Goal: Task Accomplishment & Management: Manage account settings

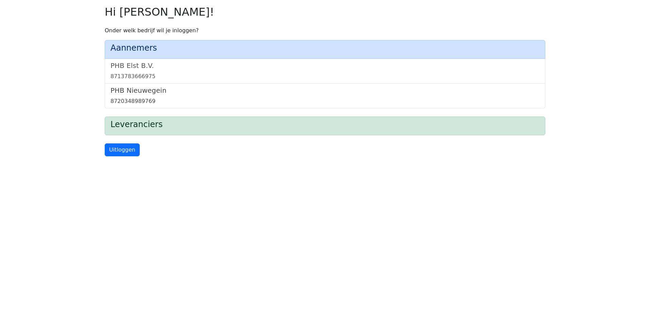
click at [142, 98] on div "8720348989769" at bounding box center [325, 101] width 429 height 8
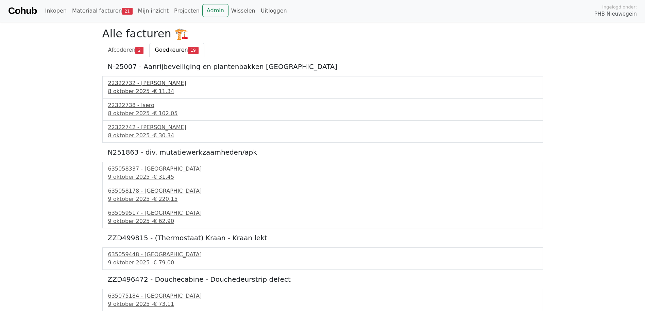
click at [116, 87] on div "8 oktober 2025 - € 11.34" at bounding box center [322, 91] width 429 height 8
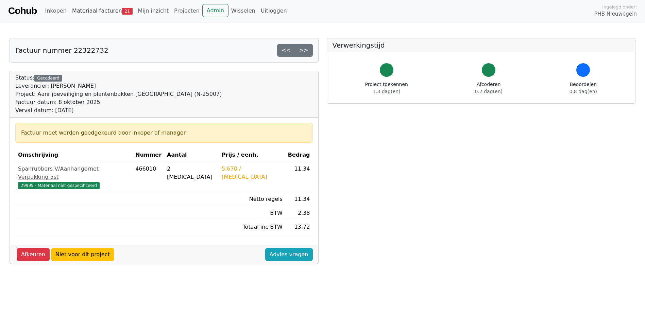
click at [89, 12] on link "Materiaal facturen 21" at bounding box center [102, 11] width 66 height 14
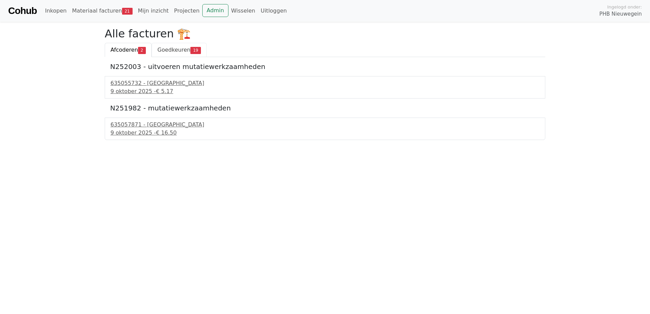
click at [163, 51] on span "Goedkeuren" at bounding box center [173, 50] width 33 height 6
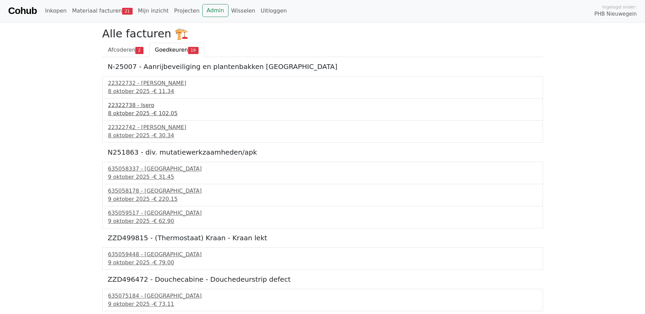
click at [134, 114] on div "8 oktober 2025 - € 102.05" at bounding box center [322, 114] width 429 height 8
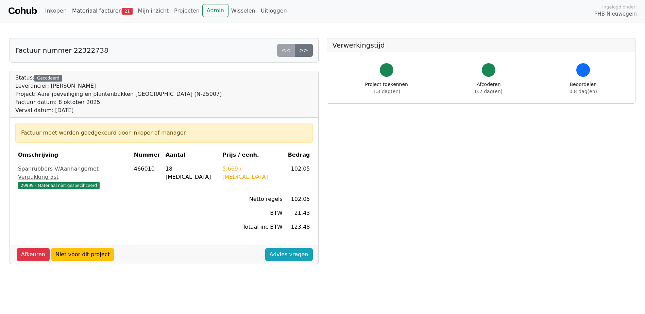
click at [87, 13] on link "Materiaal facturen 21" at bounding box center [102, 11] width 66 height 14
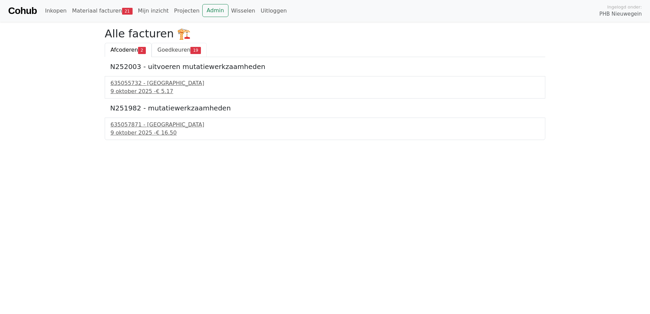
click at [168, 50] on span "Goedkeuren" at bounding box center [173, 50] width 33 height 6
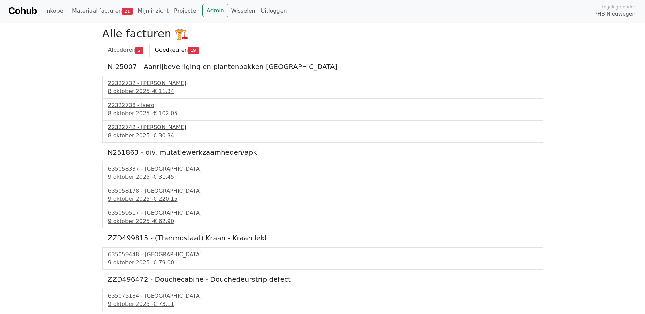
click at [126, 127] on div "22322742 - Isero" at bounding box center [322, 127] width 429 height 8
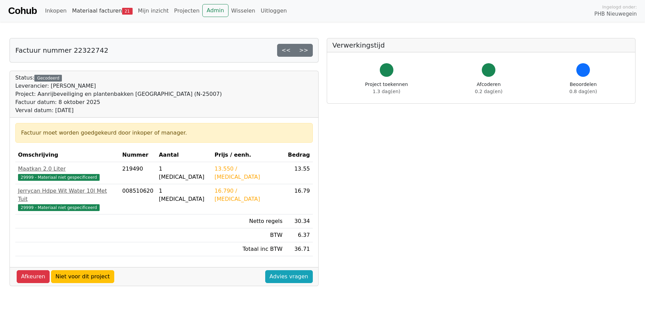
click at [85, 11] on link "Materiaal facturen 21" at bounding box center [102, 11] width 66 height 14
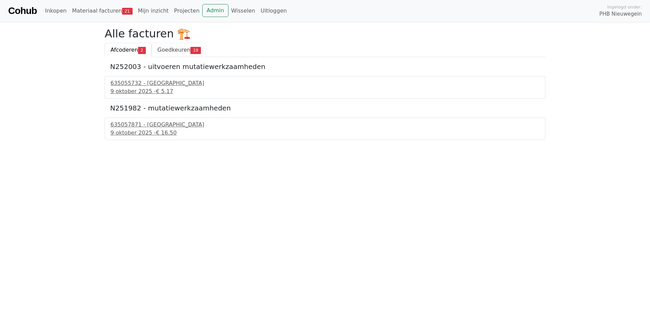
click at [160, 48] on span "Goedkeuren" at bounding box center [173, 50] width 33 height 6
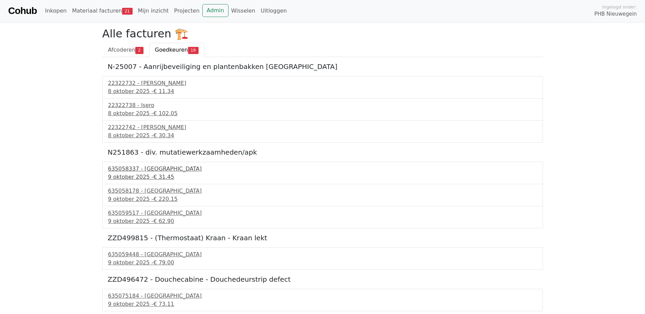
click at [137, 172] on div "635058337 - [GEOGRAPHIC_DATA]" at bounding box center [322, 169] width 429 height 8
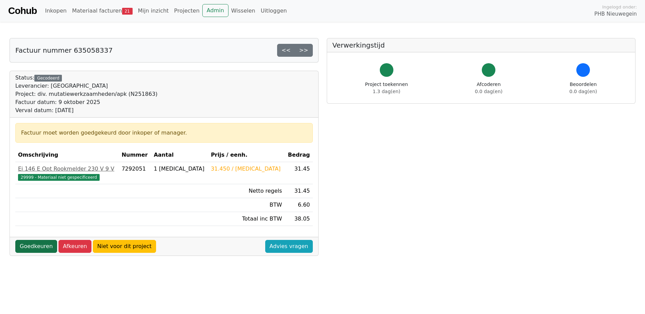
click at [30, 249] on link "Goedkeuren" at bounding box center [36, 246] width 42 height 13
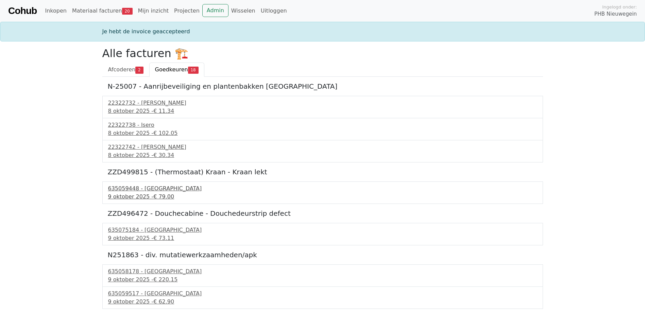
click at [124, 196] on div "9 oktober 2025 - € 79.00" at bounding box center [322, 197] width 429 height 8
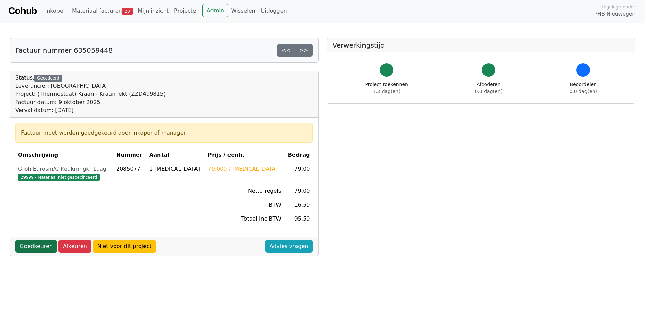
click at [31, 246] on link "Goedkeuren" at bounding box center [36, 246] width 42 height 13
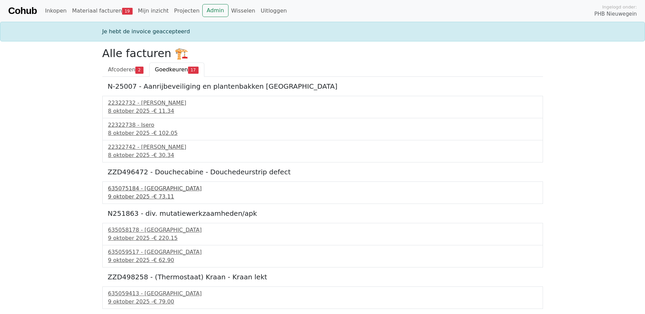
click at [138, 194] on div "9 oktober 2025 - € 73.11" at bounding box center [322, 197] width 429 height 8
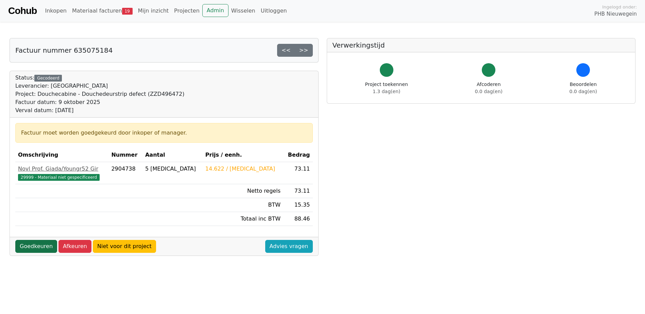
click at [27, 248] on link "Goedkeuren" at bounding box center [36, 246] width 42 height 13
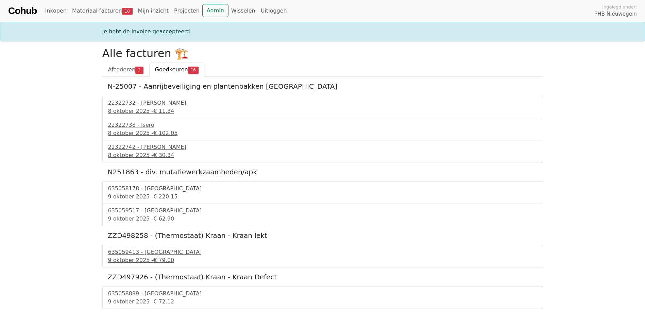
click at [137, 196] on div "9 oktober 2025 - € 220.15" at bounding box center [322, 197] width 429 height 8
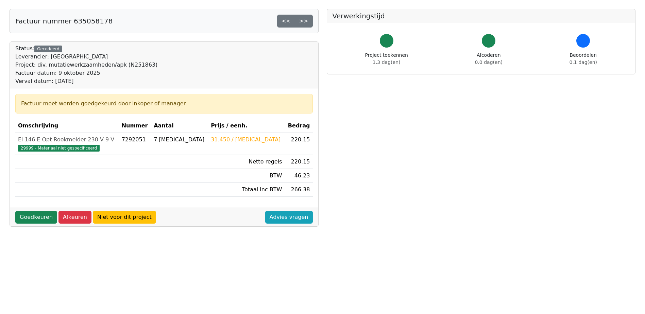
scroll to position [68, 0]
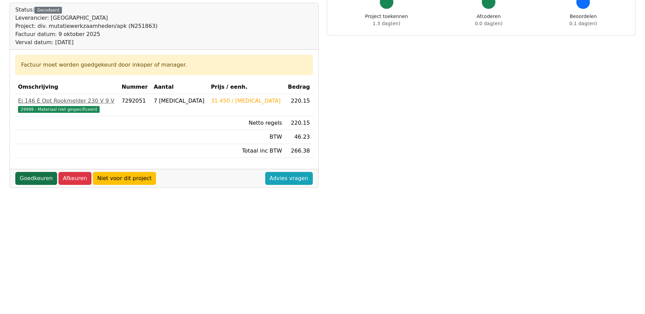
click at [20, 179] on link "Goedkeuren" at bounding box center [36, 178] width 42 height 13
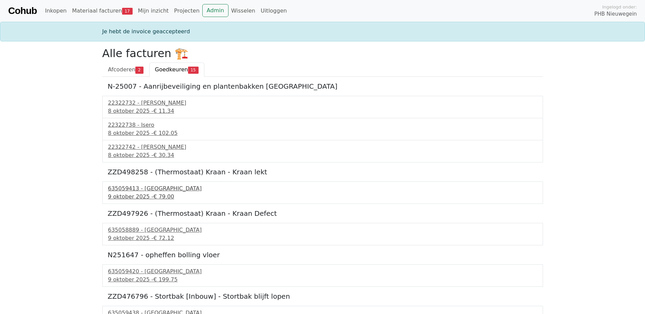
click at [136, 191] on div "635059413 - [GEOGRAPHIC_DATA]" at bounding box center [322, 189] width 429 height 8
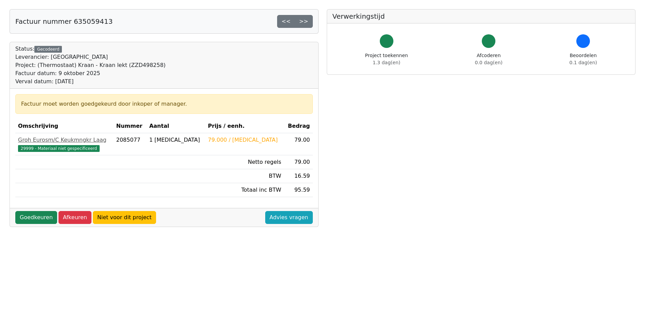
scroll to position [68, 0]
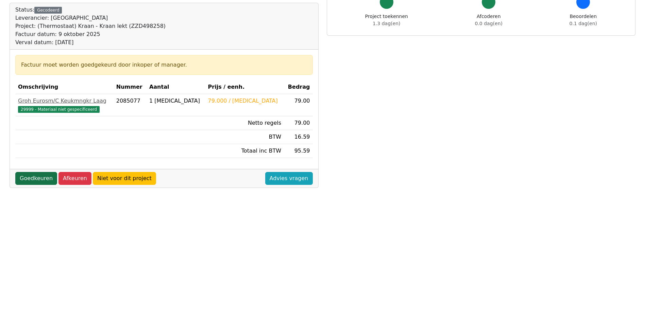
click at [28, 179] on link "Goedkeuren" at bounding box center [36, 178] width 42 height 13
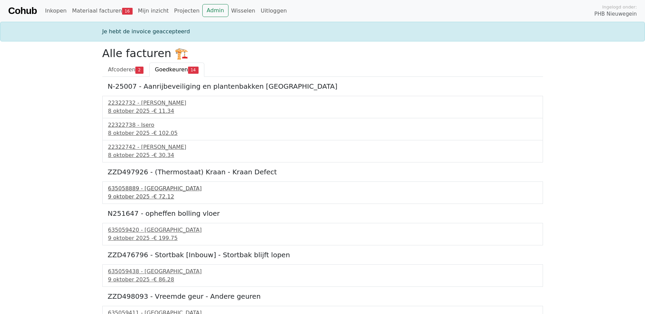
click at [138, 198] on div "[DATE] - € 72.12" at bounding box center [322, 197] width 429 height 8
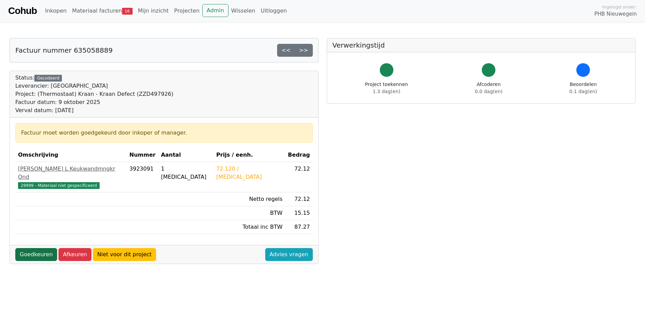
click at [31, 248] on link "Goedkeuren" at bounding box center [36, 254] width 42 height 13
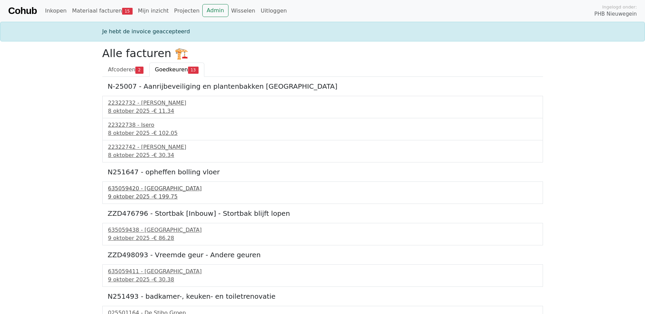
click at [115, 187] on div "635059420 - Technische Unie" at bounding box center [322, 189] width 429 height 8
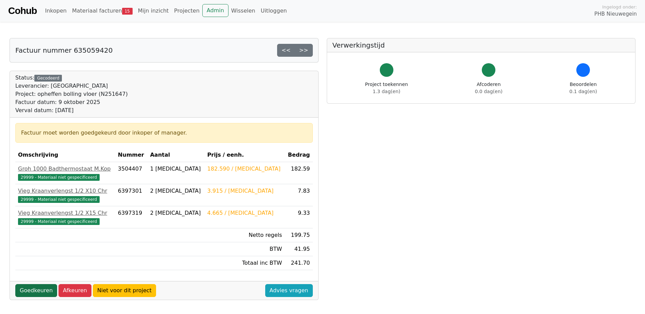
click at [33, 290] on link "Goedkeuren" at bounding box center [36, 290] width 42 height 13
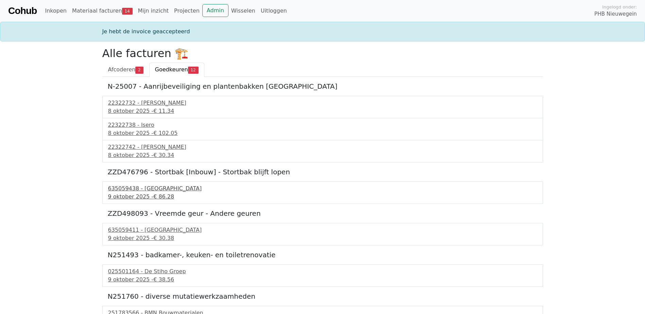
click at [157, 198] on span "€ 86.28" at bounding box center [163, 197] width 21 height 6
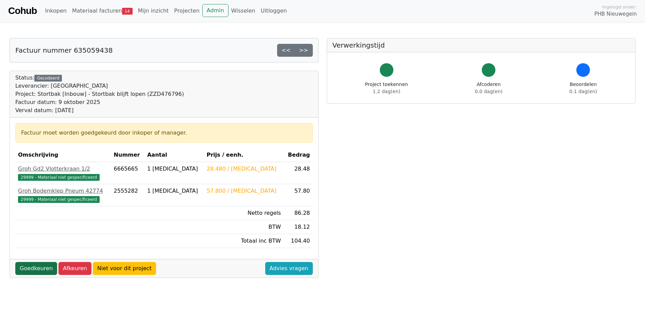
click at [26, 265] on link "Goedkeuren" at bounding box center [36, 268] width 42 height 13
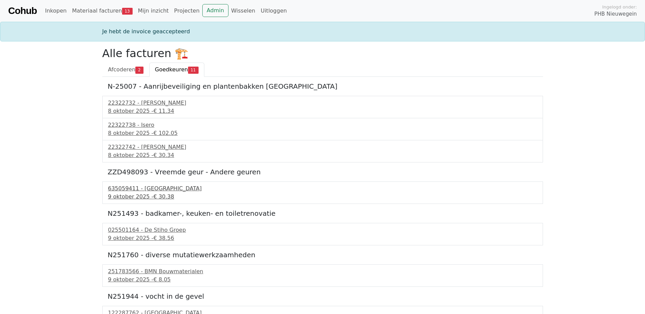
click at [147, 192] on div "635059411 - [GEOGRAPHIC_DATA]" at bounding box center [322, 189] width 429 height 8
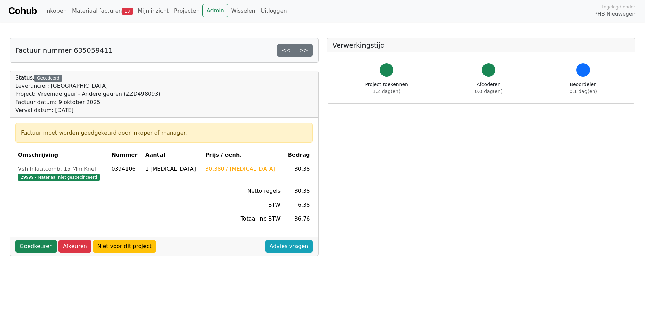
scroll to position [34, 0]
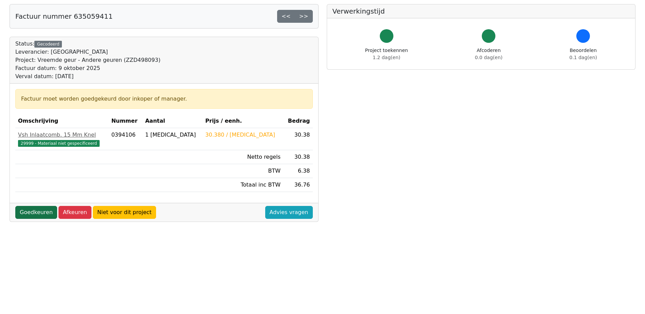
click at [37, 215] on link "Goedkeuren" at bounding box center [36, 212] width 42 height 13
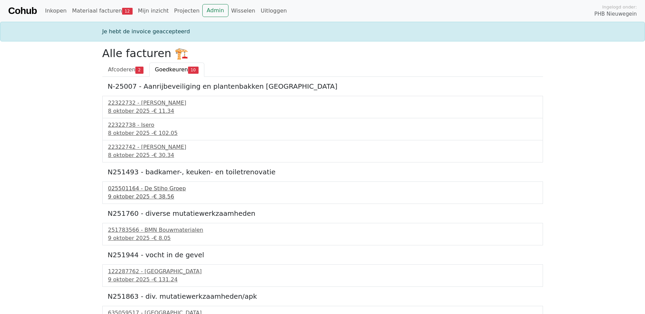
click at [131, 192] on div "025501164 - De Stiho Groep" at bounding box center [322, 189] width 429 height 8
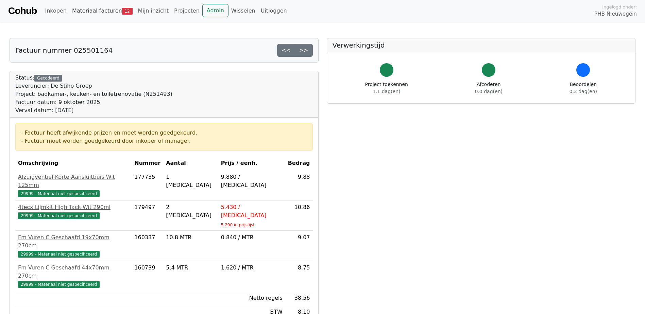
click at [92, 11] on link "Materiaal facturen 12" at bounding box center [102, 11] width 66 height 14
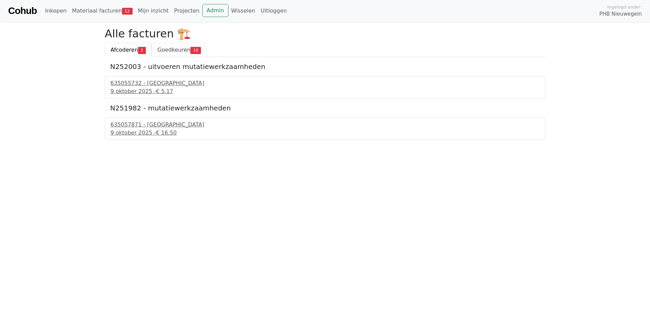
click at [162, 48] on span "Goedkeuren" at bounding box center [173, 50] width 33 height 6
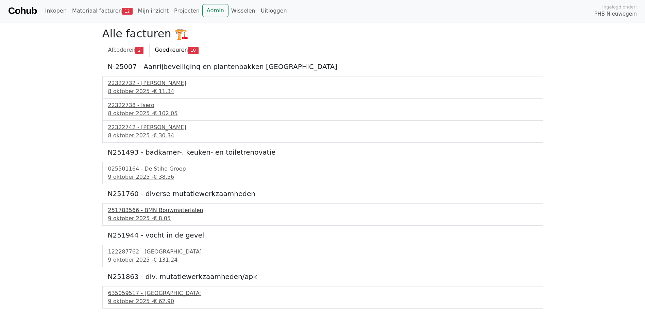
click at [142, 221] on div "[DATE] - € 8.05" at bounding box center [322, 219] width 429 height 8
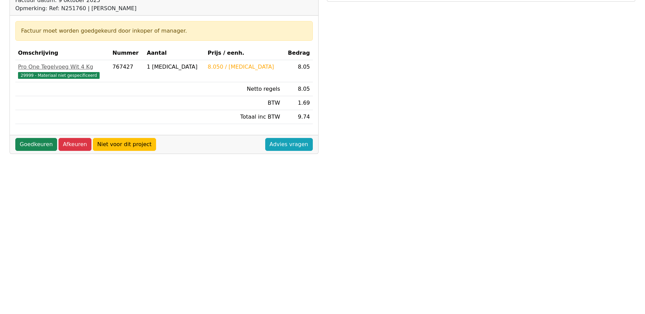
scroll to position [170, 0]
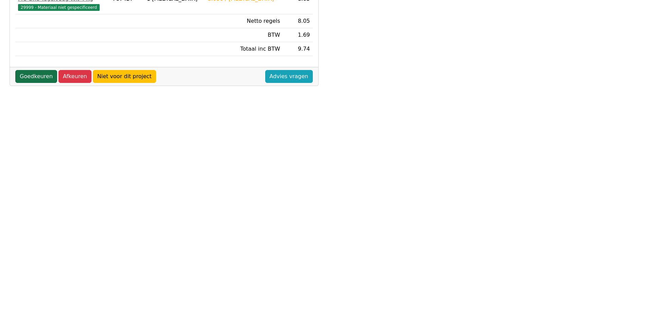
click at [27, 79] on link "Goedkeuren" at bounding box center [36, 76] width 42 height 13
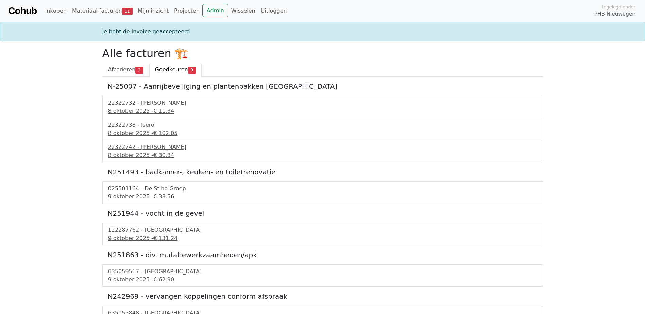
click at [124, 195] on div "9 oktober 2025 - € 38.56" at bounding box center [322, 197] width 429 height 8
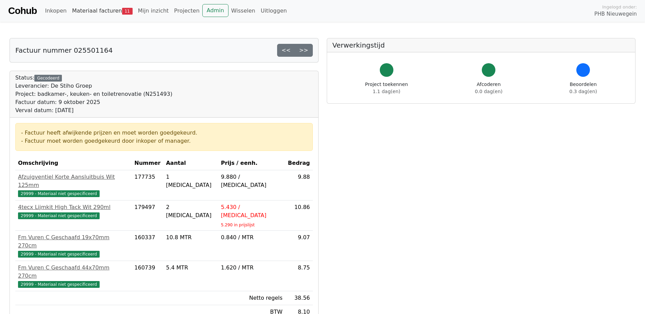
click at [81, 8] on link "Materiaal facturen 11" at bounding box center [102, 11] width 66 height 14
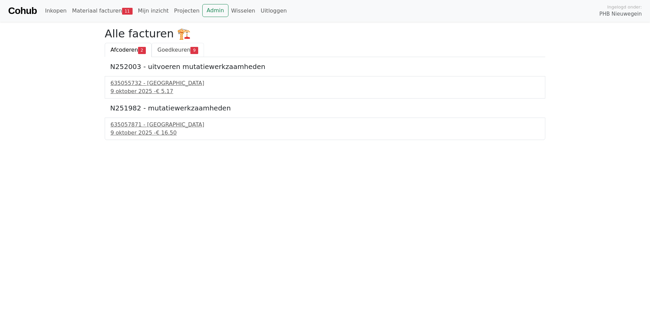
click at [159, 49] on span "Goedkeuren" at bounding box center [173, 50] width 33 height 6
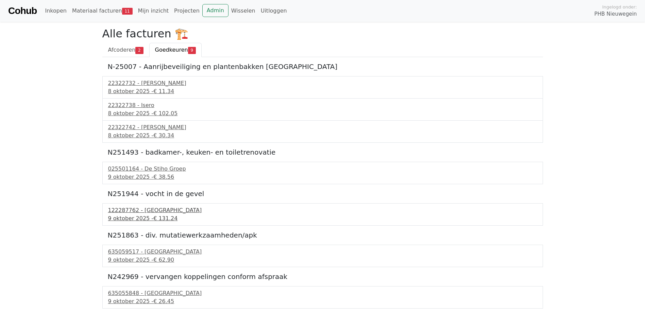
click at [162, 217] on span "€ 131.24" at bounding box center [165, 218] width 24 height 6
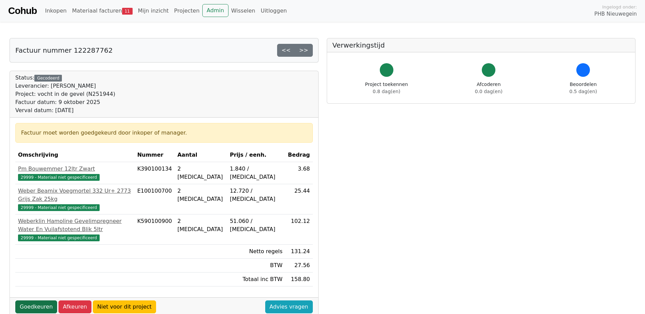
click at [32, 301] on link "Goedkeuren" at bounding box center [36, 307] width 42 height 13
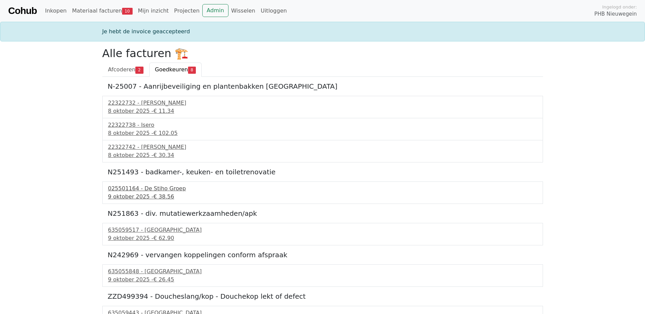
click at [137, 195] on div "9 oktober 2025 - € 38.56" at bounding box center [322, 197] width 429 height 8
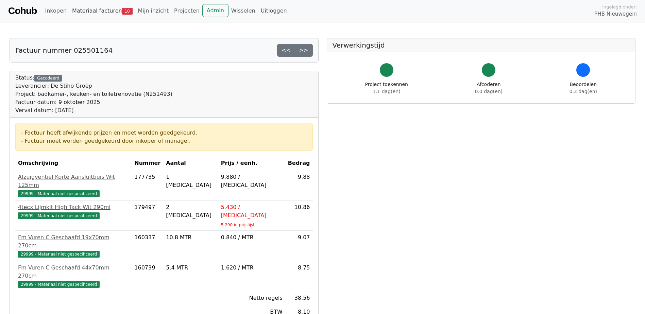
click at [96, 11] on link "Materiaal facturen 10" at bounding box center [102, 11] width 66 height 14
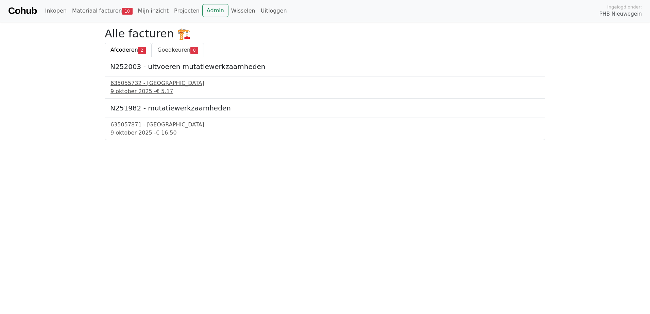
click at [170, 50] on span "Goedkeuren" at bounding box center [173, 50] width 33 height 6
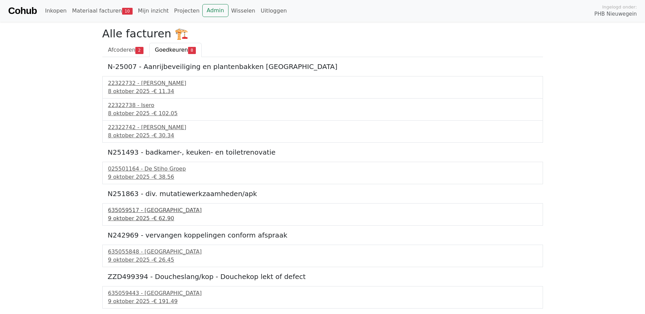
click at [121, 216] on div "[DATE] - € 62.90" at bounding box center [322, 219] width 429 height 8
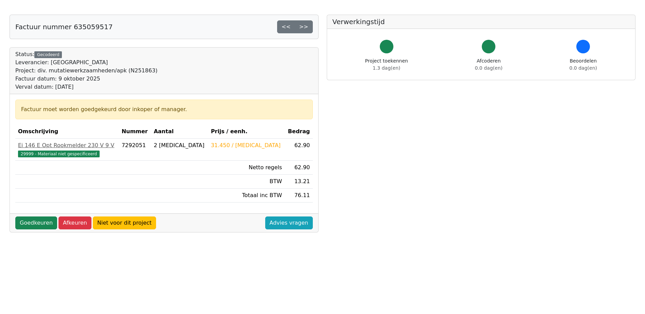
scroll to position [34, 0]
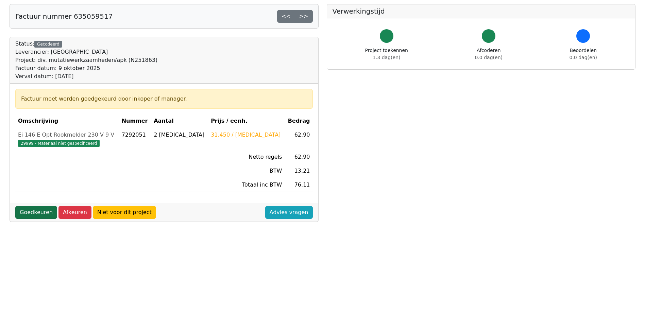
click at [28, 217] on link "Goedkeuren" at bounding box center [36, 212] width 42 height 13
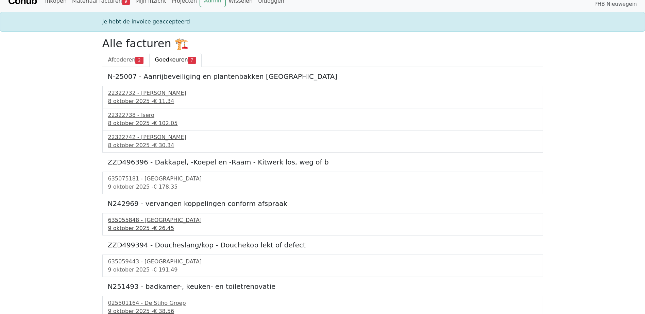
scroll to position [14, 0]
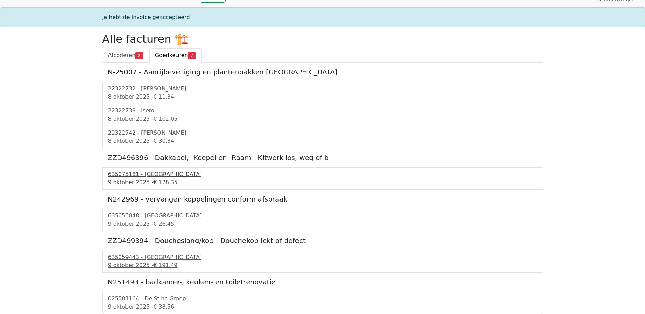
click at [148, 175] on div "635075181 - Technische Unie" at bounding box center [322, 174] width 429 height 8
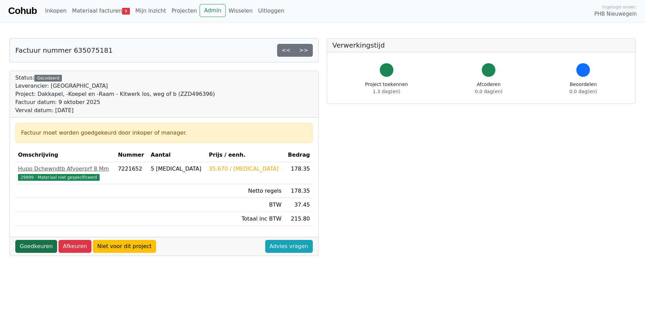
click at [28, 247] on link "Goedkeuren" at bounding box center [36, 246] width 42 height 13
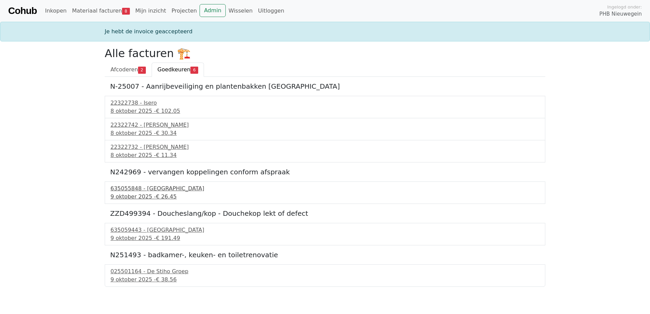
click at [145, 195] on div "[DATE] - € 26.45" at bounding box center [325, 197] width 429 height 8
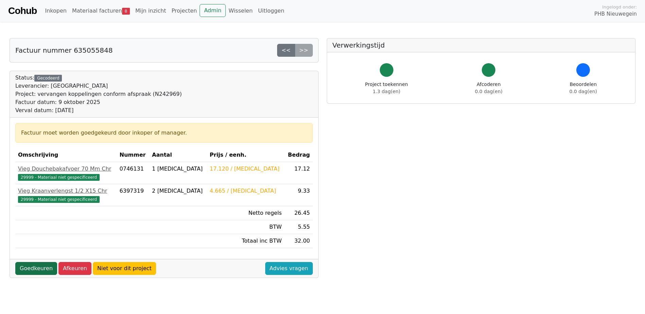
click at [22, 267] on link "Goedkeuren" at bounding box center [36, 268] width 42 height 13
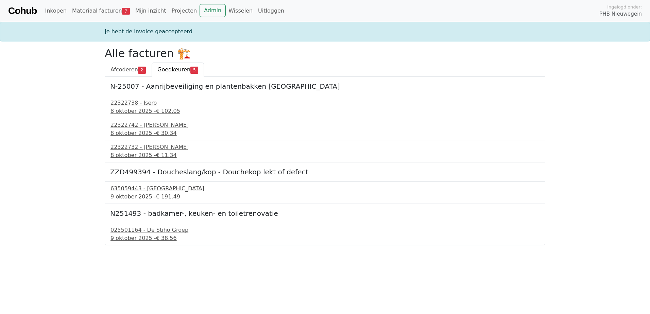
click at [134, 193] on div "9 oktober 2025 - € 191.49" at bounding box center [325, 197] width 429 height 8
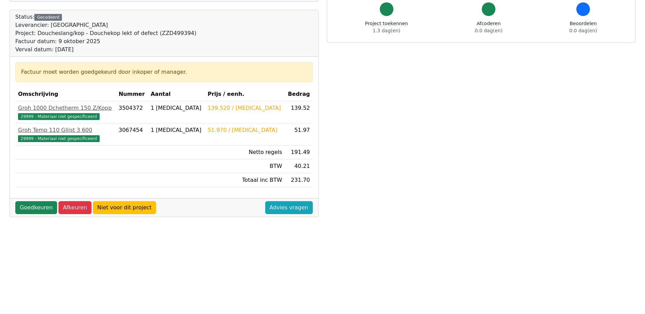
scroll to position [102, 0]
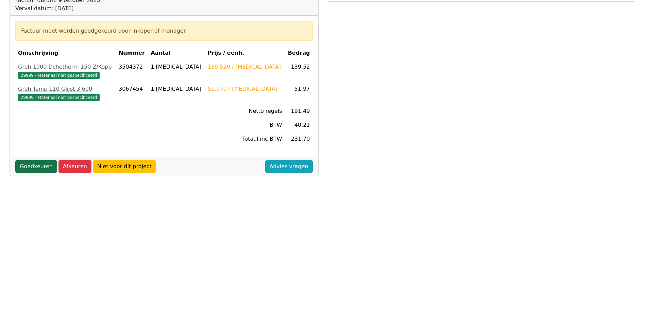
click at [35, 169] on link "Goedkeuren" at bounding box center [36, 166] width 42 height 13
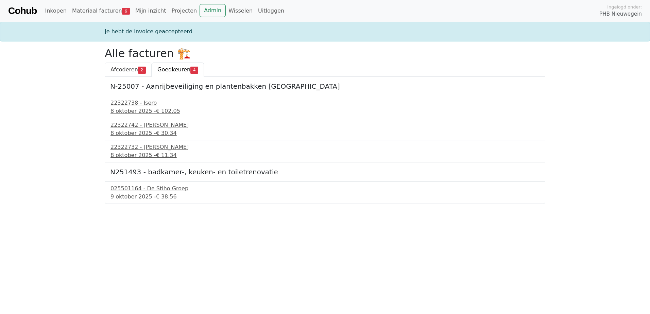
click at [120, 69] on span "Afcoderen" at bounding box center [125, 69] width 28 height 6
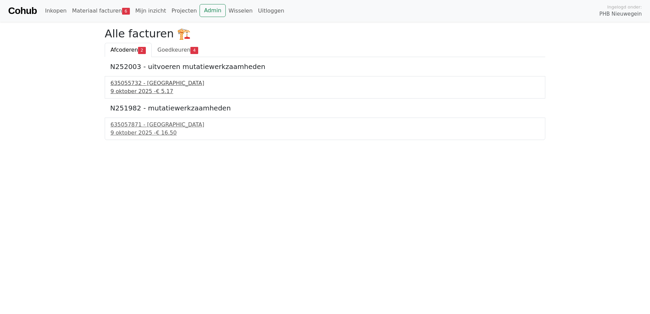
click at [137, 91] on div "9 oktober 2025 - € 5.17" at bounding box center [325, 91] width 429 height 8
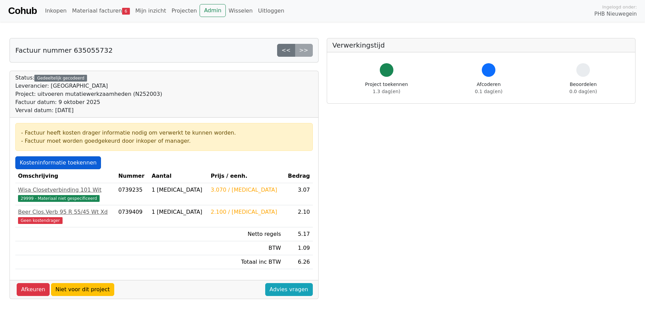
click at [54, 162] on link "Kosteninformatie toekennen" at bounding box center [58, 162] width 86 height 13
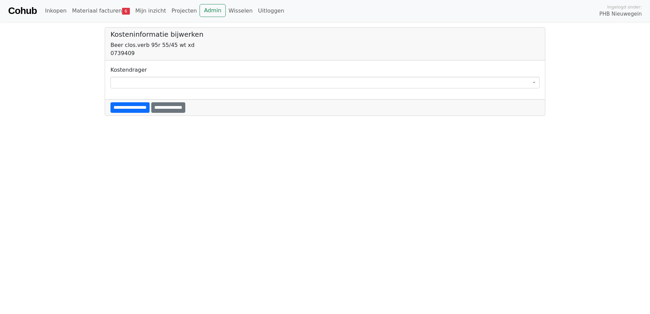
click at [115, 82] on span at bounding box center [325, 83] width 429 height 12
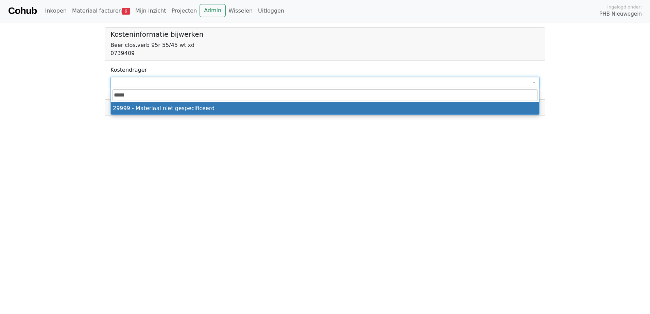
type input "*****"
select select "****"
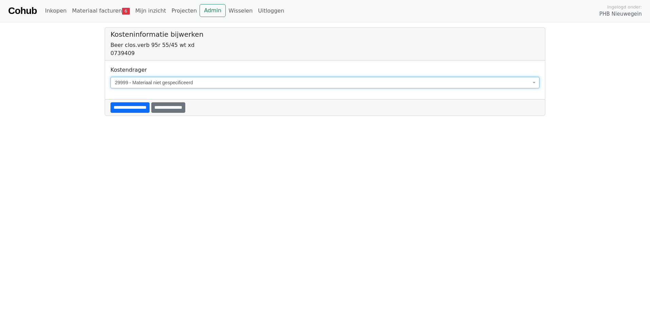
click at [121, 109] on input "**********" at bounding box center [130, 107] width 39 height 11
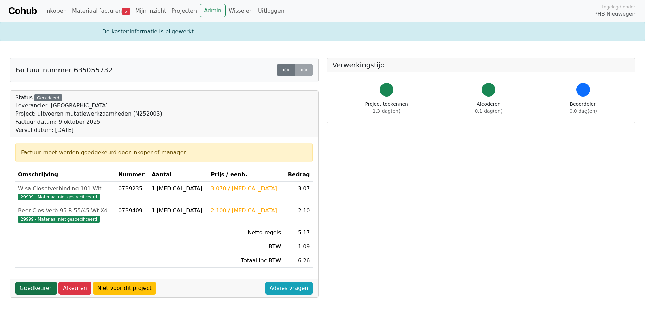
click at [28, 292] on link "Goedkeuren" at bounding box center [36, 288] width 42 height 13
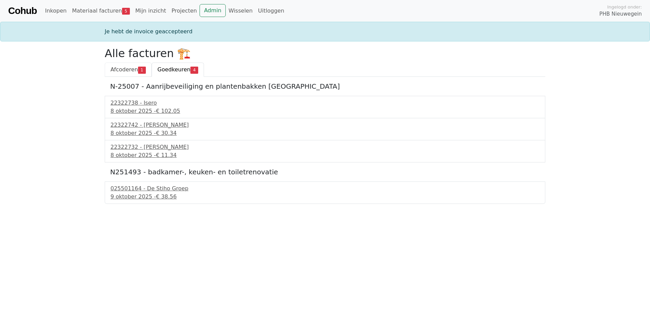
click at [119, 69] on span "Afcoderen" at bounding box center [125, 69] width 28 height 6
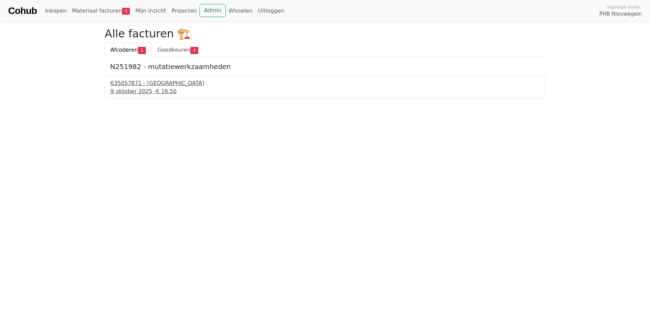
click at [126, 82] on div "635057871 - Technische Unie" at bounding box center [325, 83] width 429 height 8
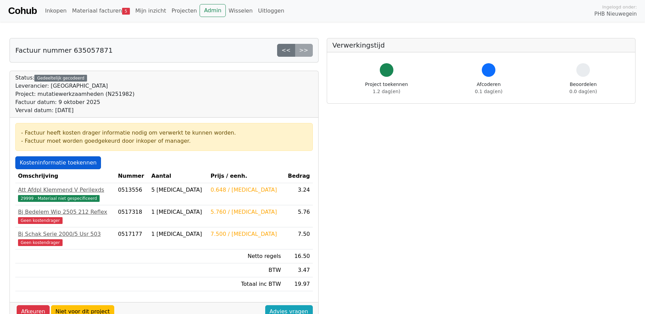
click at [58, 166] on link "Kosteninformatie toekennen" at bounding box center [58, 162] width 86 height 13
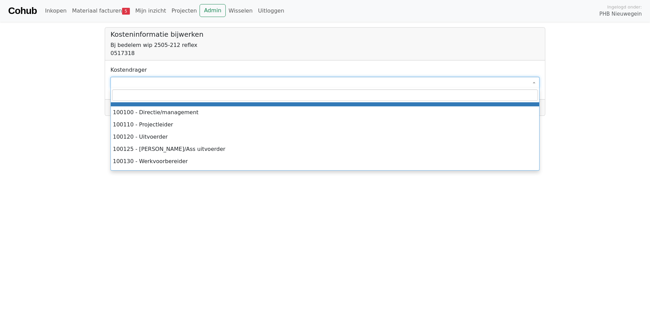
click at [113, 82] on span at bounding box center [325, 83] width 429 height 12
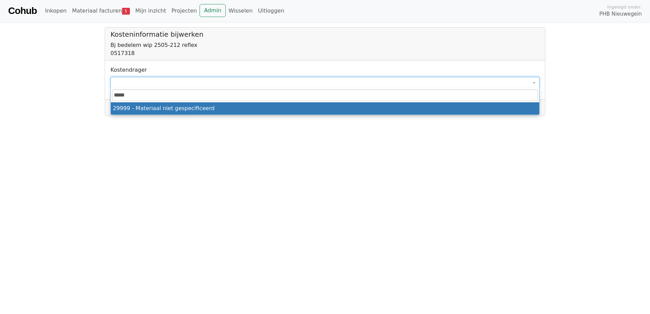
type input "*****"
select select "****"
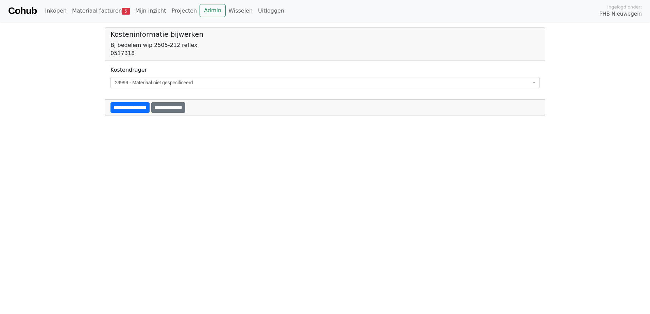
click at [118, 108] on input "**********" at bounding box center [130, 107] width 39 height 11
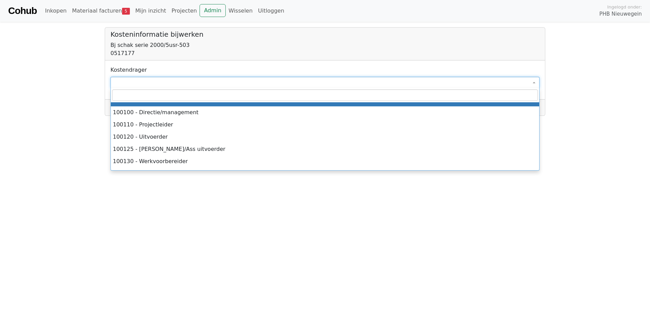
click at [139, 86] on span at bounding box center [325, 83] width 429 height 12
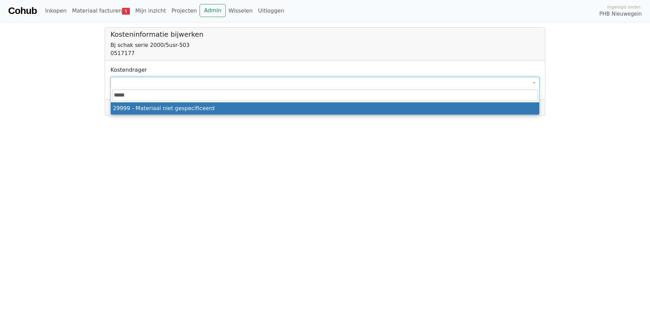
type input "*****"
select select "****"
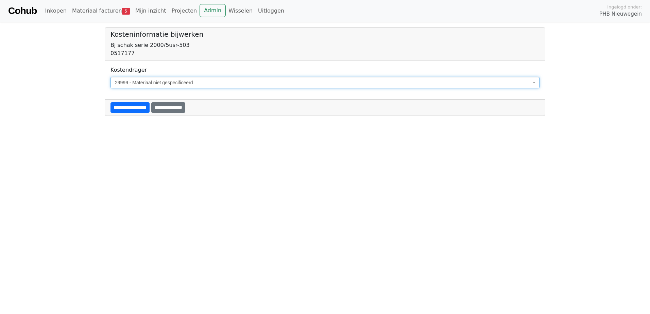
click at [127, 106] on input "**********" at bounding box center [130, 107] width 39 height 11
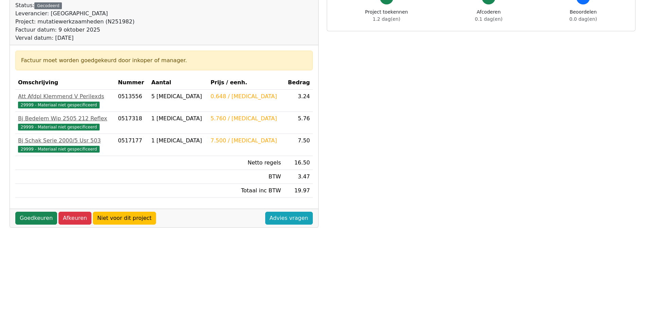
scroll to position [102, 0]
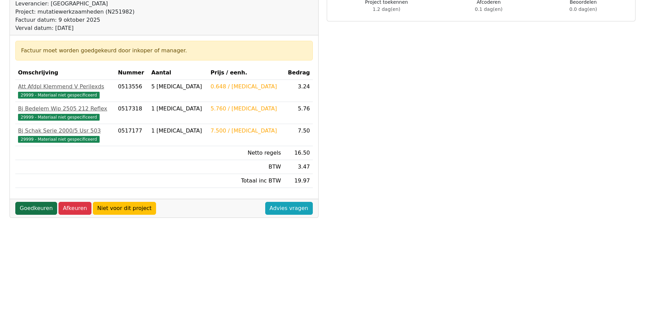
click at [38, 213] on link "Goedkeuren" at bounding box center [36, 208] width 42 height 13
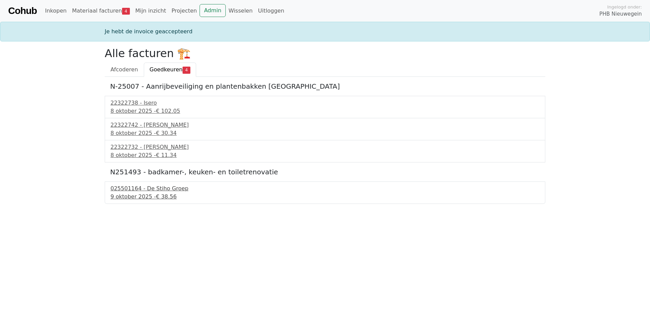
click at [156, 196] on span "€ 38.56" at bounding box center [166, 197] width 21 height 6
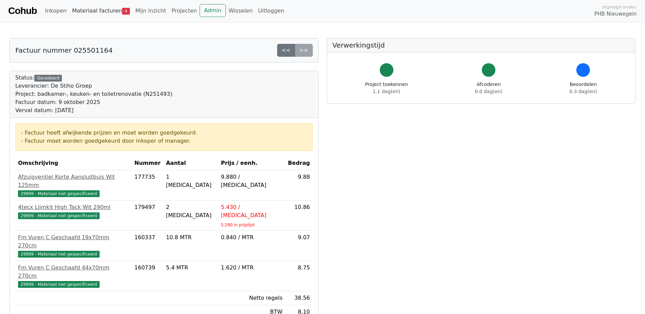
click at [96, 10] on link "Materiaal facturen 4" at bounding box center [100, 11] width 63 height 14
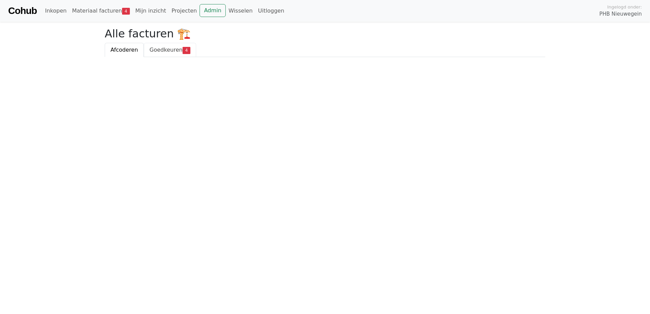
click at [164, 51] on span "Goedkeuren" at bounding box center [166, 50] width 33 height 6
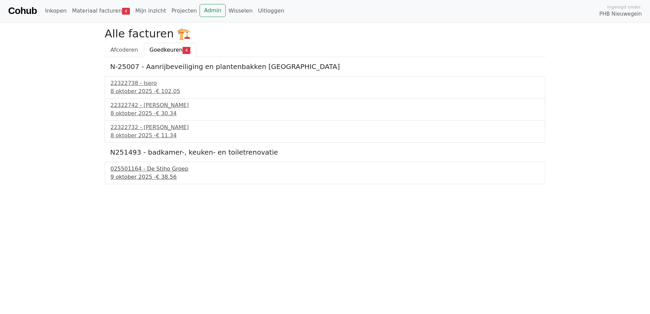
click at [165, 174] on span "€ 38.56" at bounding box center [166, 177] width 21 height 6
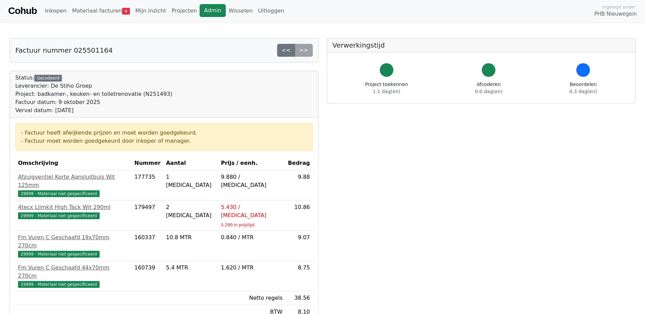
click at [200, 10] on link "Admin" at bounding box center [213, 10] width 26 height 13
